Goal: Navigation & Orientation: Find specific page/section

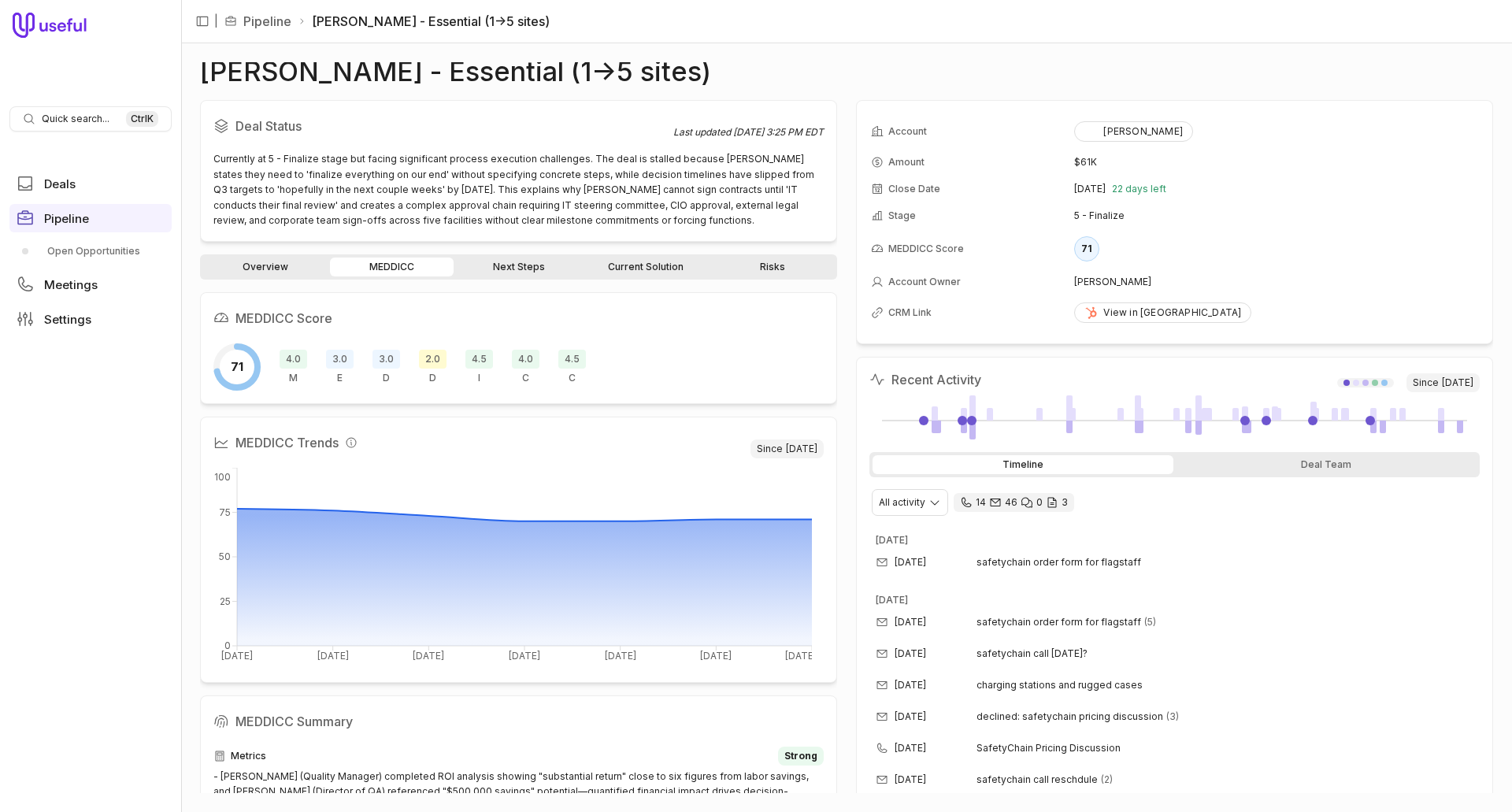
click at [768, 263] on link "Risks" at bounding box center [772, 267] width 123 height 19
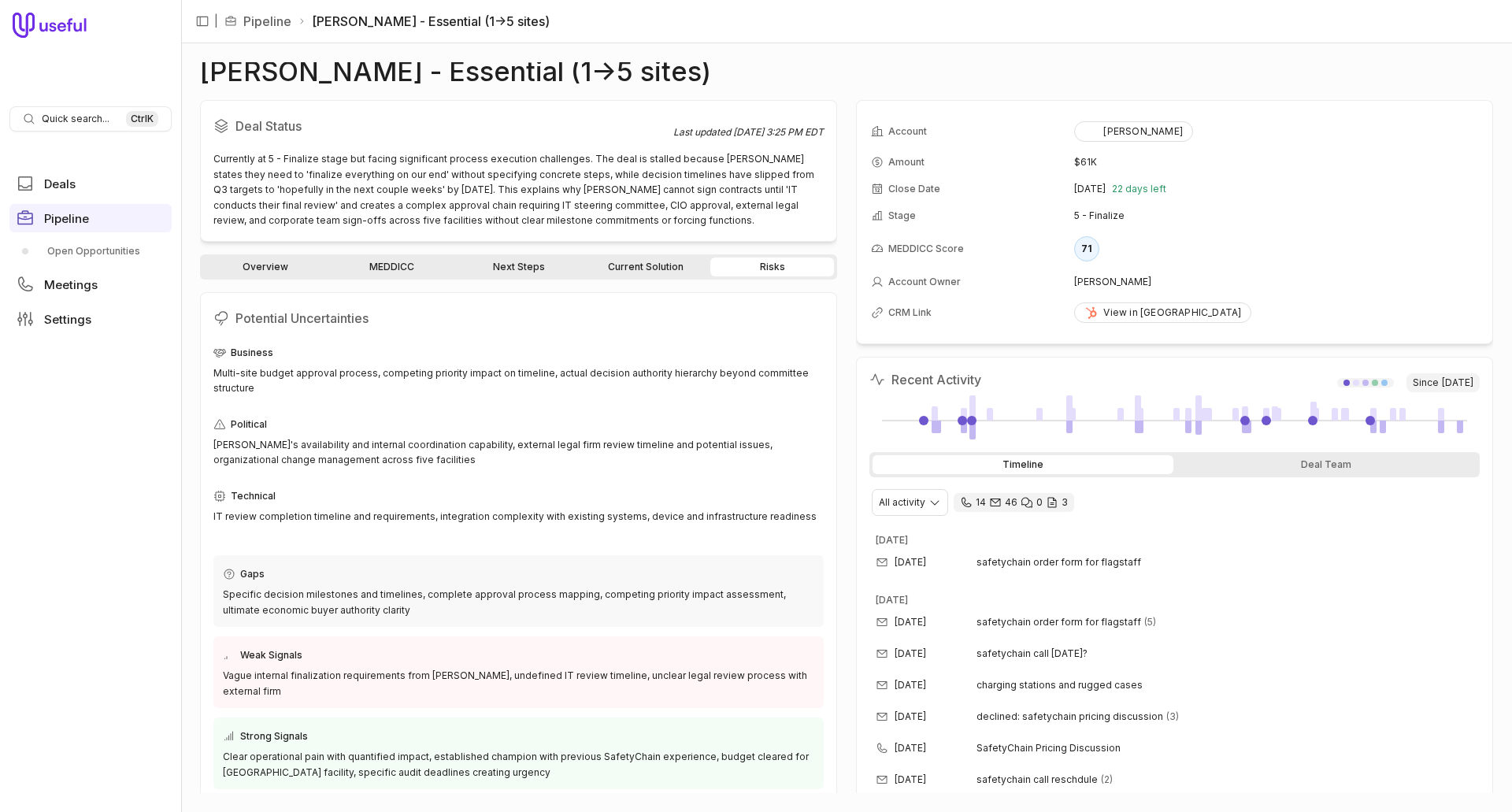
click at [630, 264] on link "Current Solution" at bounding box center [645, 267] width 123 height 19
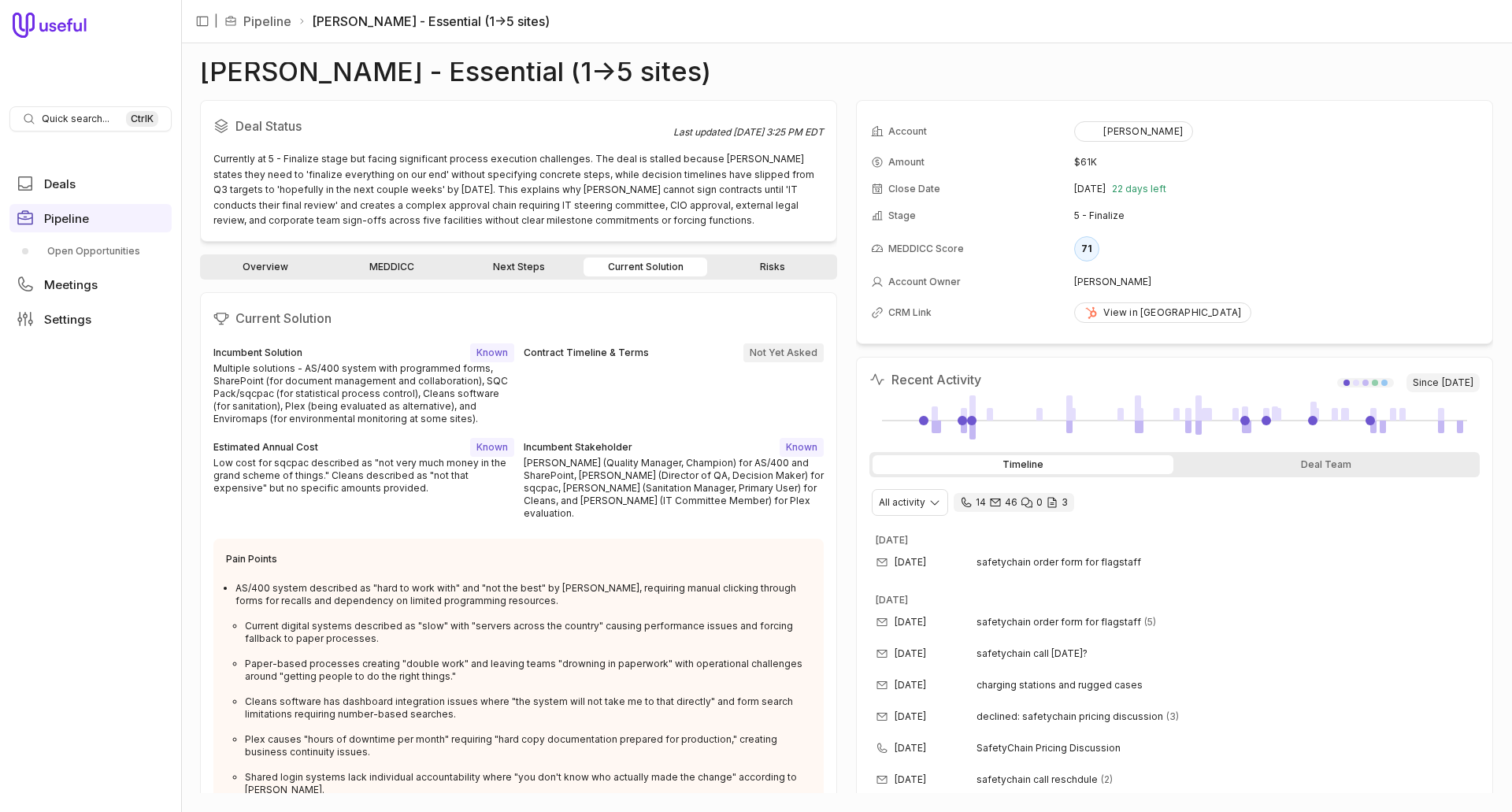
click at [508, 259] on link "Next Steps" at bounding box center [518, 267] width 123 height 19
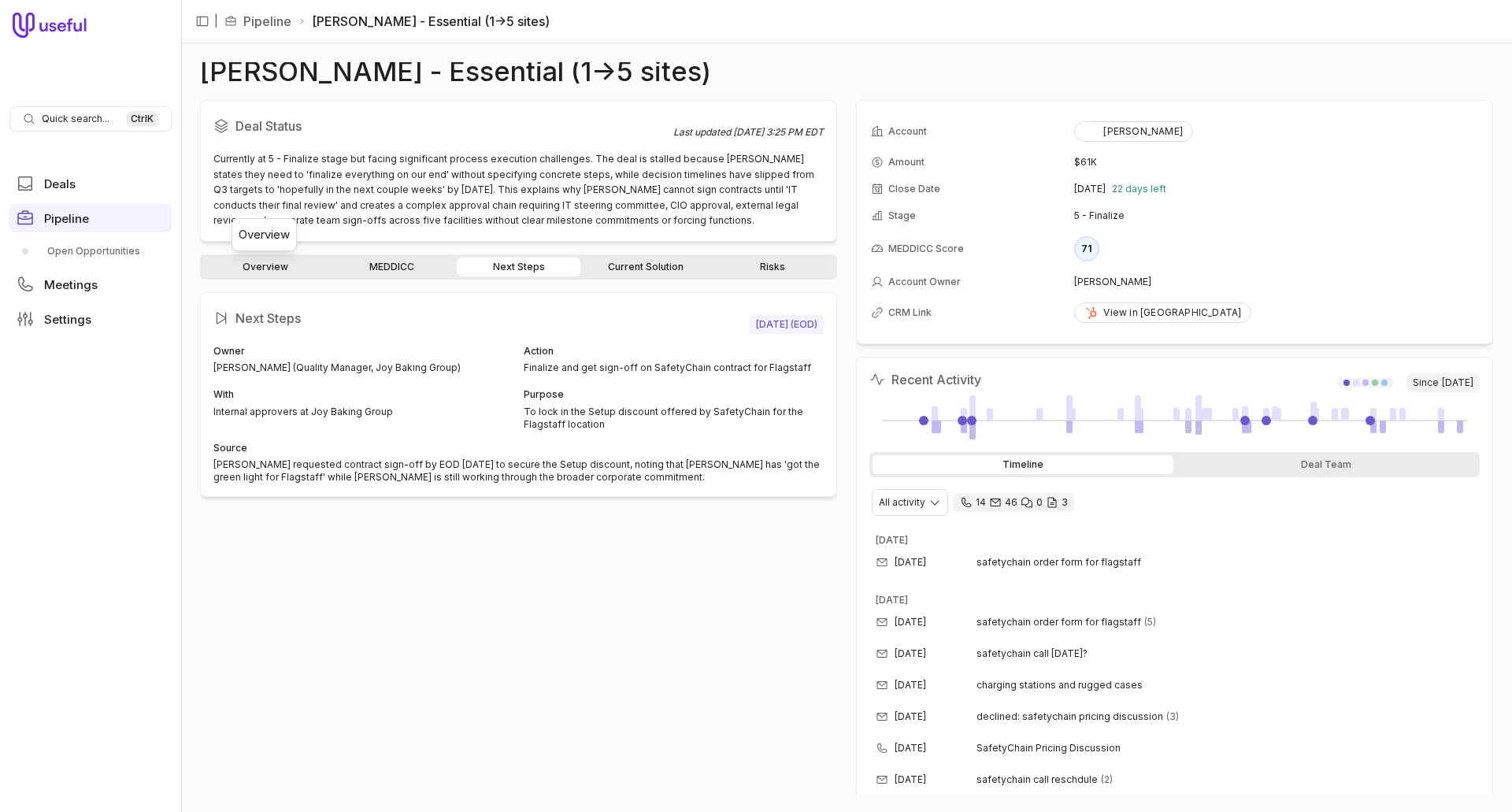
click at [292, 273] on link "Overview" at bounding box center [265, 267] width 123 height 19
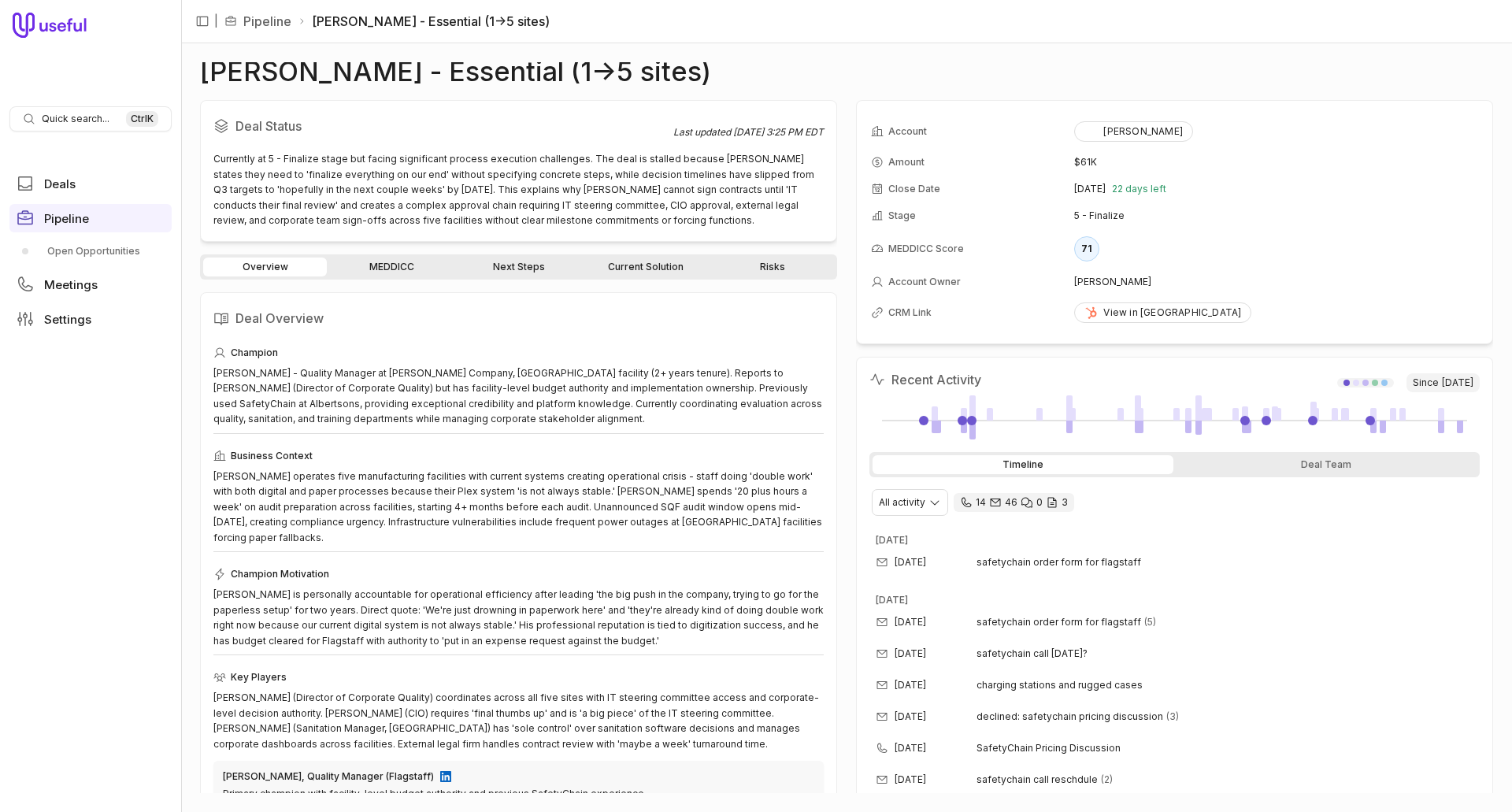
click at [406, 264] on link "MEDDICC" at bounding box center [392, 267] width 123 height 19
